Goal: Communication & Community: Answer question/provide support

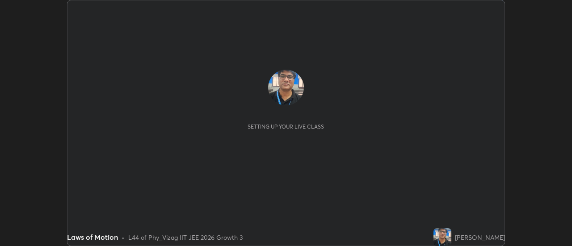
scroll to position [246, 572]
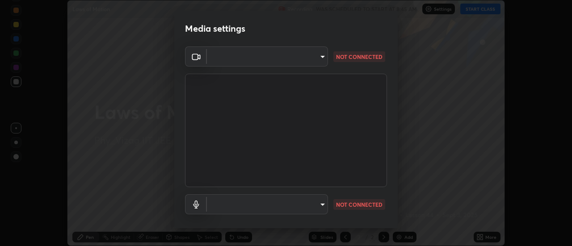
type input "a160d1f8b9ea6b96284e5021699d908bde422b674241d301862b99b2bba0666c"
type input "default"
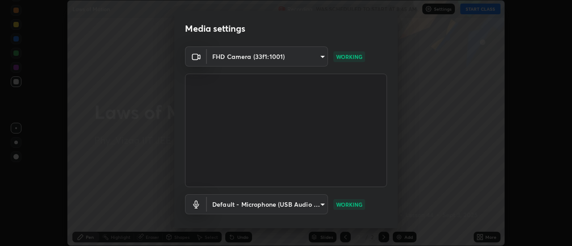
scroll to position [47, 0]
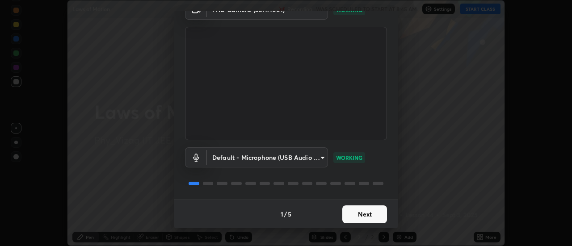
click at [369, 210] on button "Next" at bounding box center [365, 215] width 45 height 18
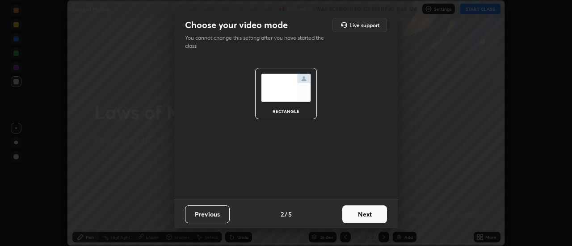
scroll to position [0, 0]
click at [369, 211] on button "Next" at bounding box center [365, 215] width 45 height 18
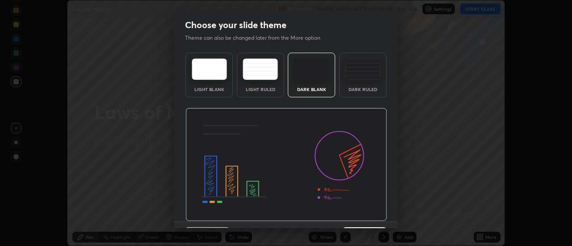
click at [368, 212] on img at bounding box center [287, 165] width 202 height 114
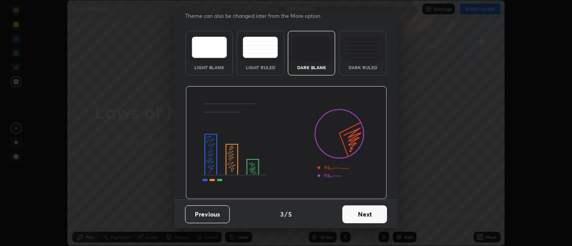
click at [365, 218] on button "Next" at bounding box center [365, 215] width 45 height 18
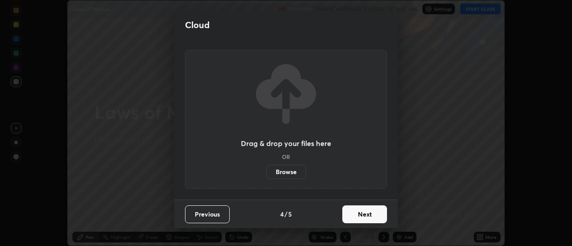
click at [365, 216] on button "Next" at bounding box center [365, 215] width 45 height 18
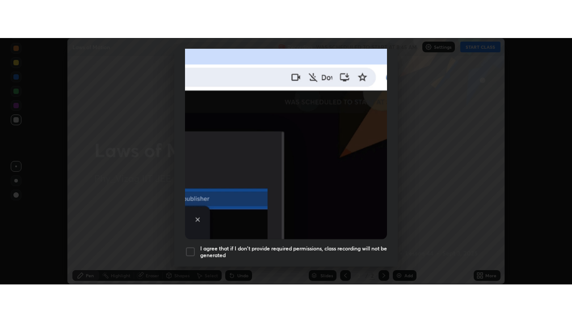
scroll to position [229, 0]
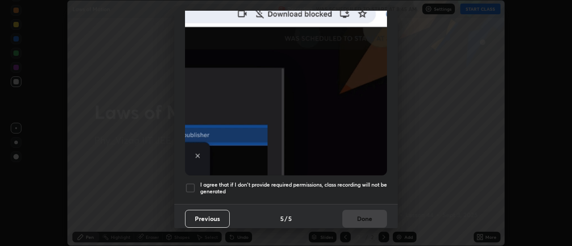
click at [189, 185] on div at bounding box center [190, 188] width 11 height 11
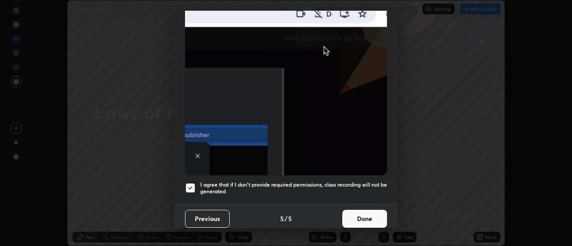
click at [355, 216] on button "Done" at bounding box center [365, 219] width 45 height 18
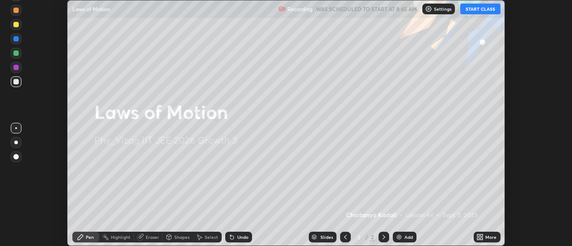
click at [483, 10] on button "START CLASS" at bounding box center [481, 9] width 40 height 11
click at [480, 237] on icon at bounding box center [480, 237] width 7 height 7
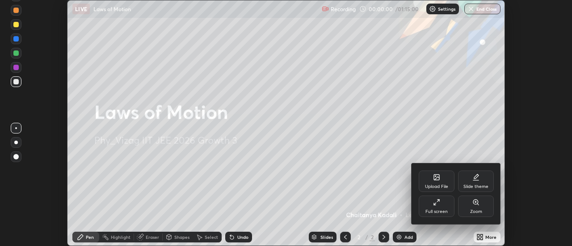
click at [446, 203] on div "Full screen" at bounding box center [437, 206] width 36 height 21
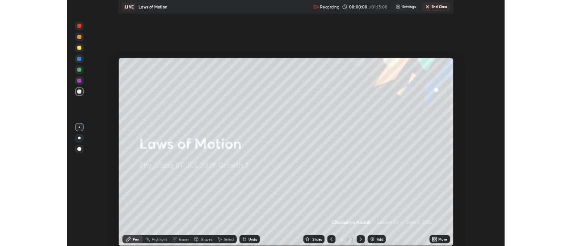
scroll to position [322, 572]
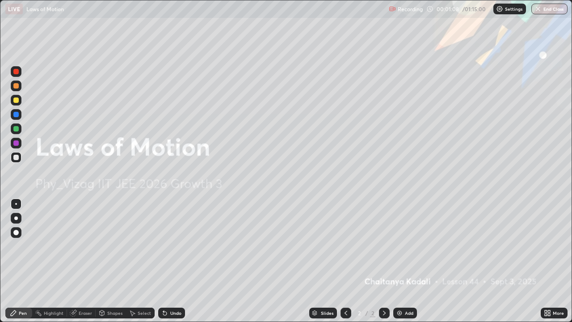
click at [403, 246] on div "Add" at bounding box center [406, 313] width 24 height 11
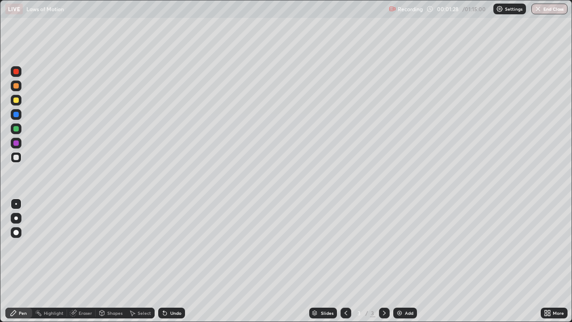
click at [17, 233] on div at bounding box center [15, 232] width 5 height 5
click at [17, 229] on div at bounding box center [16, 232] width 11 height 11
click at [16, 231] on div at bounding box center [15, 232] width 5 height 5
click at [16, 131] on div at bounding box center [15, 128] width 5 height 5
click at [16, 114] on div at bounding box center [15, 114] width 5 height 5
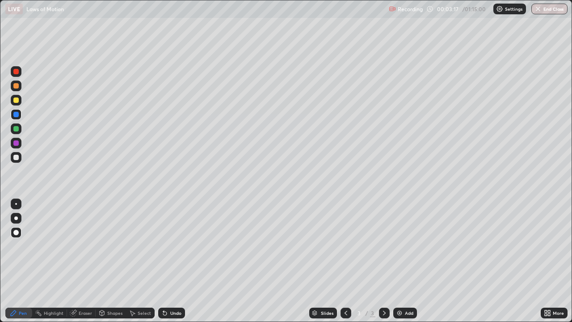
click at [16, 71] on div at bounding box center [15, 71] width 5 height 5
click at [175, 246] on div "Undo" at bounding box center [175, 313] width 11 height 4
click at [171, 246] on div "Undo" at bounding box center [175, 313] width 11 height 4
click at [172, 246] on div "Undo" at bounding box center [175, 313] width 11 height 4
click at [170, 246] on div "Undo" at bounding box center [175, 313] width 11 height 4
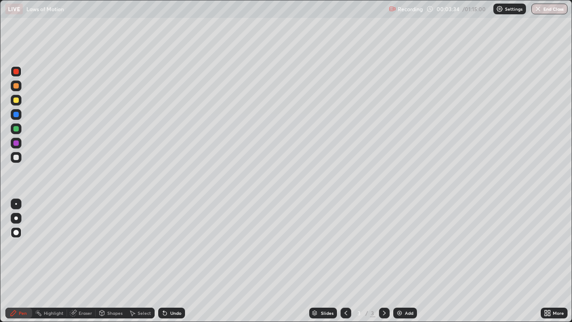
click at [168, 246] on div "Undo" at bounding box center [171, 313] width 27 height 11
click at [17, 157] on div at bounding box center [15, 157] width 5 height 5
click at [17, 100] on div at bounding box center [15, 100] width 5 height 5
click at [15, 129] on div at bounding box center [15, 128] width 5 height 5
click at [17, 100] on div at bounding box center [15, 100] width 5 height 5
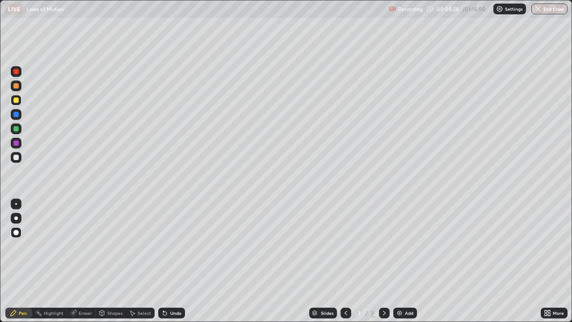
click at [16, 130] on div at bounding box center [15, 128] width 5 height 5
click at [20, 158] on div at bounding box center [16, 157] width 11 height 11
click at [163, 246] on icon at bounding box center [163, 311] width 1 height 1
click at [15, 113] on div at bounding box center [15, 114] width 5 height 5
click at [15, 128] on div at bounding box center [15, 128] width 5 height 5
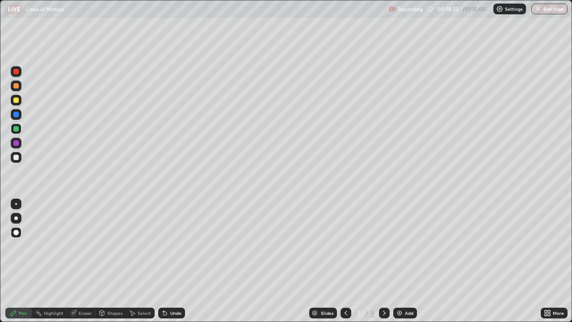
click at [475, 246] on div "Slides 3 / 3 Add" at bounding box center [363, 313] width 356 height 18
click at [477, 246] on div "Slides 3 / 3 Add" at bounding box center [363, 313] width 356 height 18
click at [175, 246] on div "Undo" at bounding box center [171, 313] width 27 height 11
click at [173, 246] on div "Undo" at bounding box center [175, 313] width 11 height 4
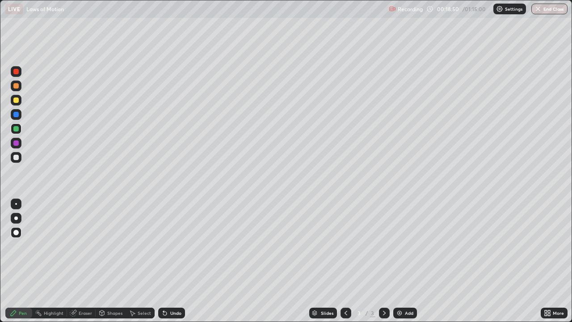
click at [15, 101] on div at bounding box center [15, 100] width 5 height 5
click at [405, 246] on div "Add" at bounding box center [409, 313] width 8 height 4
click at [17, 232] on div at bounding box center [15, 232] width 5 height 5
click at [17, 71] on div at bounding box center [15, 71] width 5 height 5
click at [16, 114] on div at bounding box center [15, 114] width 5 height 5
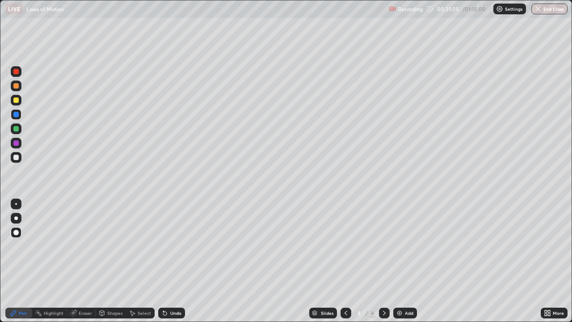
click at [16, 86] on div at bounding box center [15, 85] width 5 height 5
click at [14, 129] on div at bounding box center [15, 128] width 5 height 5
click at [15, 155] on div at bounding box center [15, 157] width 5 height 5
click at [16, 100] on div at bounding box center [15, 100] width 5 height 5
click at [17, 127] on div at bounding box center [15, 128] width 5 height 5
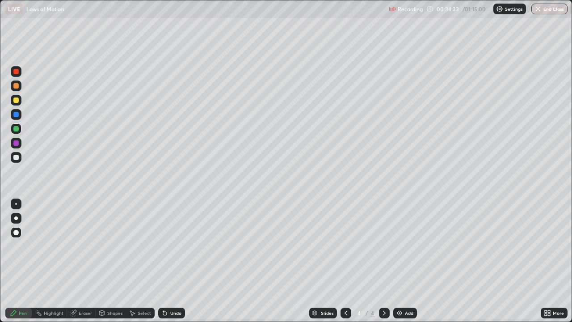
click at [170, 246] on div "Undo" at bounding box center [171, 313] width 27 height 11
click at [20, 158] on div at bounding box center [16, 157] width 11 height 11
click at [135, 246] on icon at bounding box center [132, 313] width 7 height 7
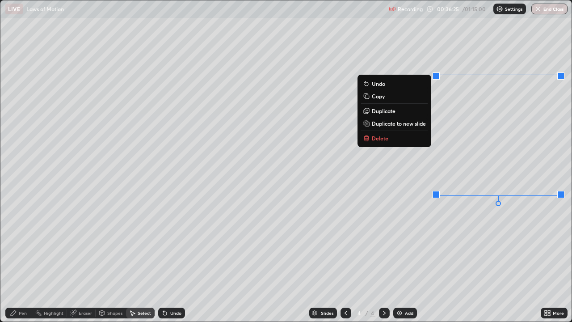
click at [388, 136] on button "Delete" at bounding box center [394, 138] width 67 height 11
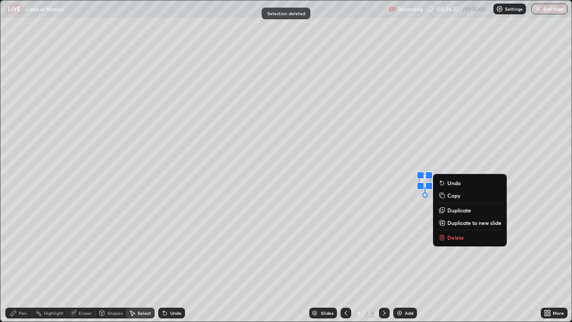
click at [454, 234] on p "Delete" at bounding box center [456, 237] width 17 height 7
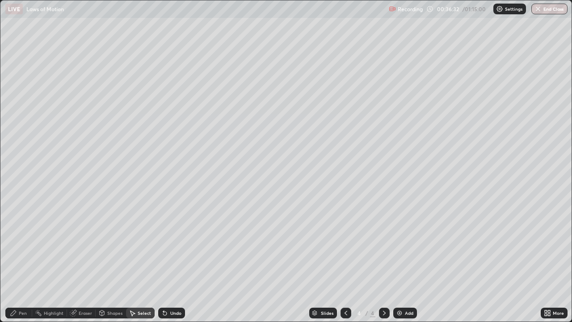
click at [27, 246] on div "Pen" at bounding box center [18, 313] width 27 height 11
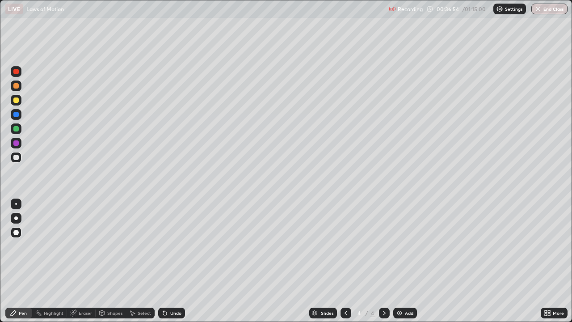
click at [176, 246] on div "Undo" at bounding box center [175, 313] width 11 height 4
click at [85, 246] on div "Eraser" at bounding box center [85, 313] width 13 height 4
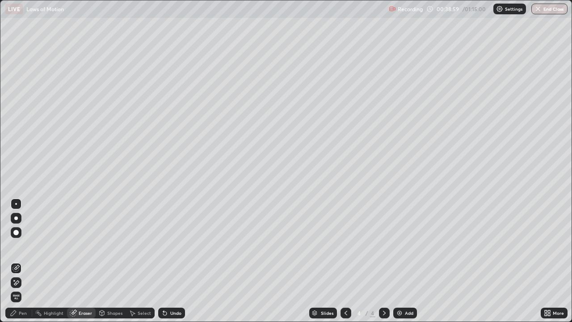
click at [25, 246] on div "Pen" at bounding box center [23, 313] width 8 height 4
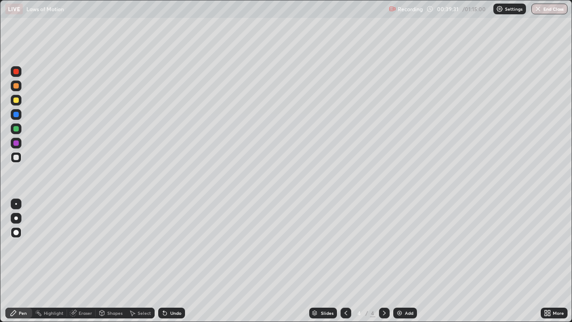
click at [17, 114] on div at bounding box center [15, 114] width 5 height 5
click at [172, 246] on div "Undo" at bounding box center [175, 313] width 11 height 4
click at [15, 156] on div at bounding box center [15, 157] width 5 height 5
click at [16, 218] on div at bounding box center [16, 218] width 4 height 4
click at [16, 230] on div at bounding box center [15, 232] width 5 height 5
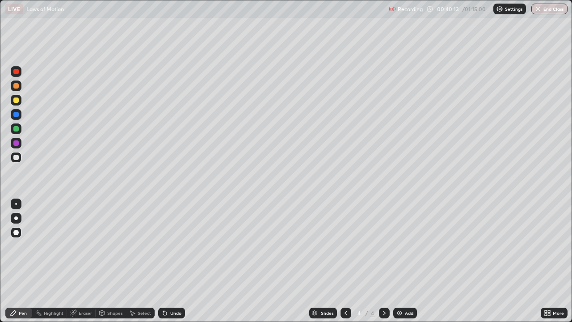
click at [136, 246] on div "Select" at bounding box center [140, 313] width 29 height 11
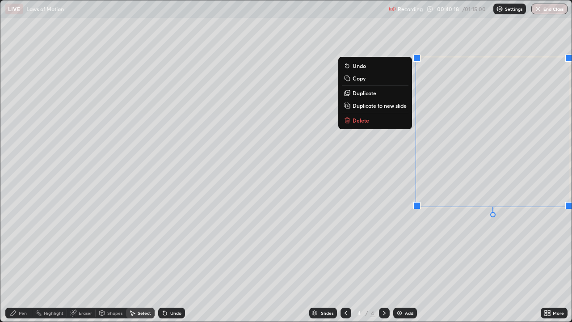
click at [369, 118] on button "Delete" at bounding box center [375, 120] width 67 height 11
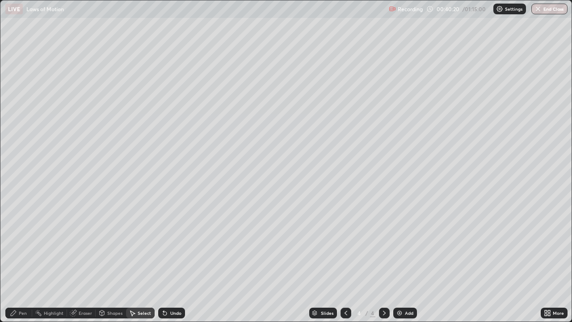
click at [24, 246] on div "Pen" at bounding box center [23, 313] width 8 height 4
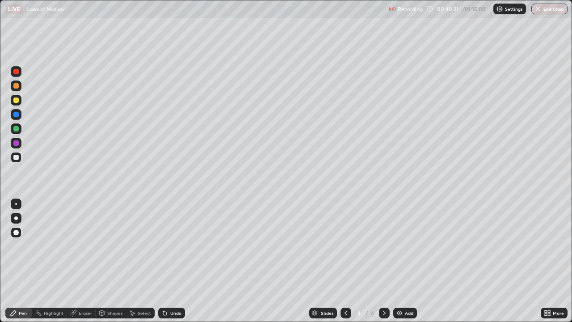
click at [18, 114] on div at bounding box center [15, 114] width 5 height 5
click at [140, 246] on div "Select" at bounding box center [144, 313] width 13 height 4
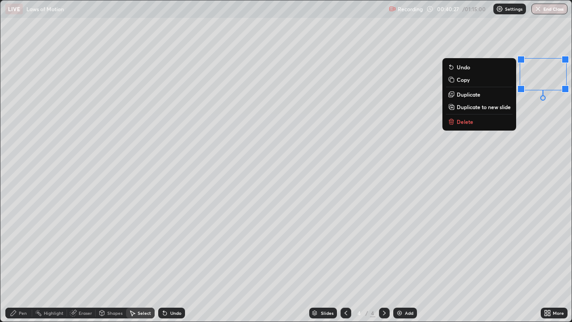
click at [468, 121] on p "Delete" at bounding box center [465, 121] width 17 height 7
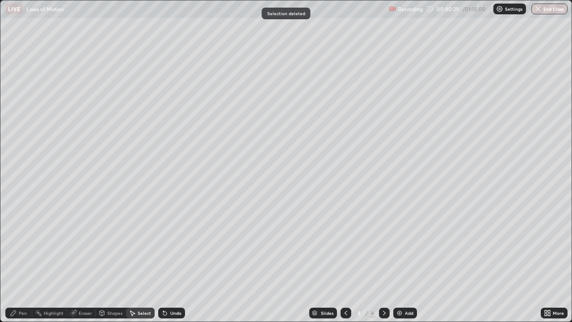
click at [28, 246] on div "Pen" at bounding box center [18, 313] width 27 height 11
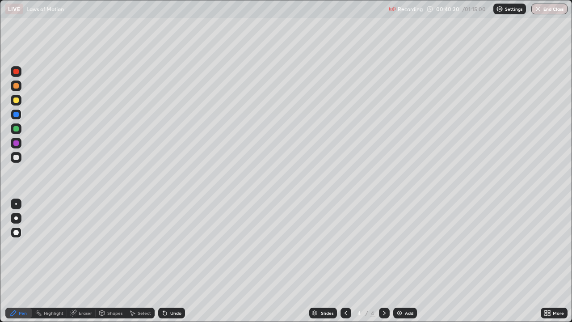
click at [17, 157] on div at bounding box center [15, 157] width 5 height 5
click at [404, 246] on div "Add" at bounding box center [406, 313] width 24 height 11
click at [551, 8] on button "End Class" at bounding box center [550, 9] width 35 height 11
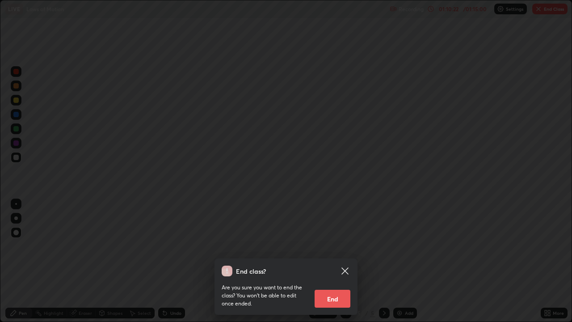
click at [328, 246] on button "End" at bounding box center [333, 299] width 36 height 18
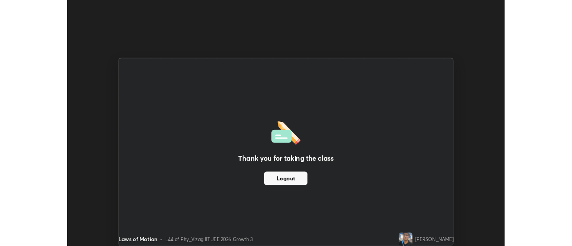
scroll to position [44480, 44154]
